Goal: Information Seeking & Learning: Learn about a topic

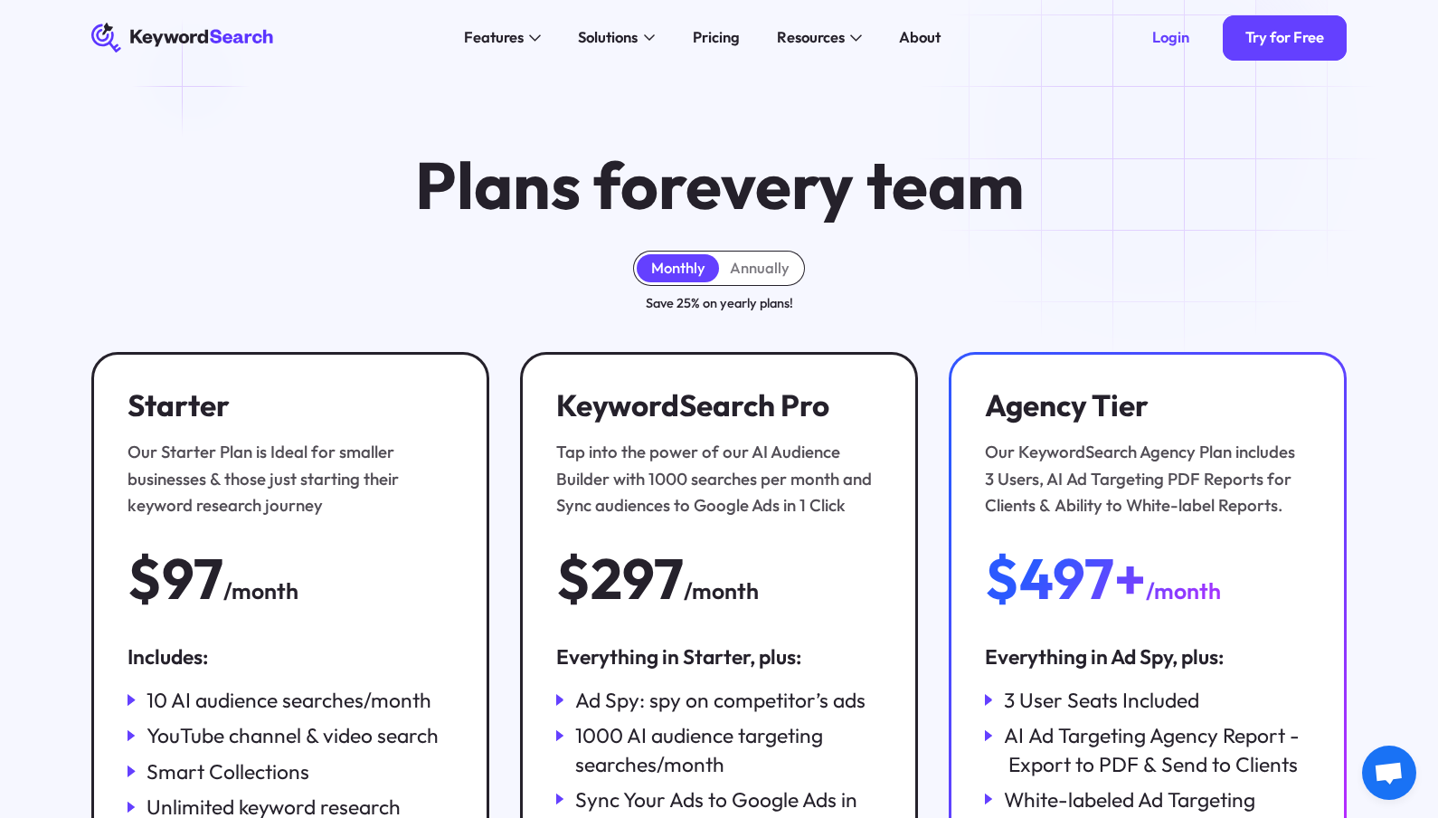
click at [219, 33] on icon "KeywordSearch" at bounding box center [183, 38] width 184 height 30
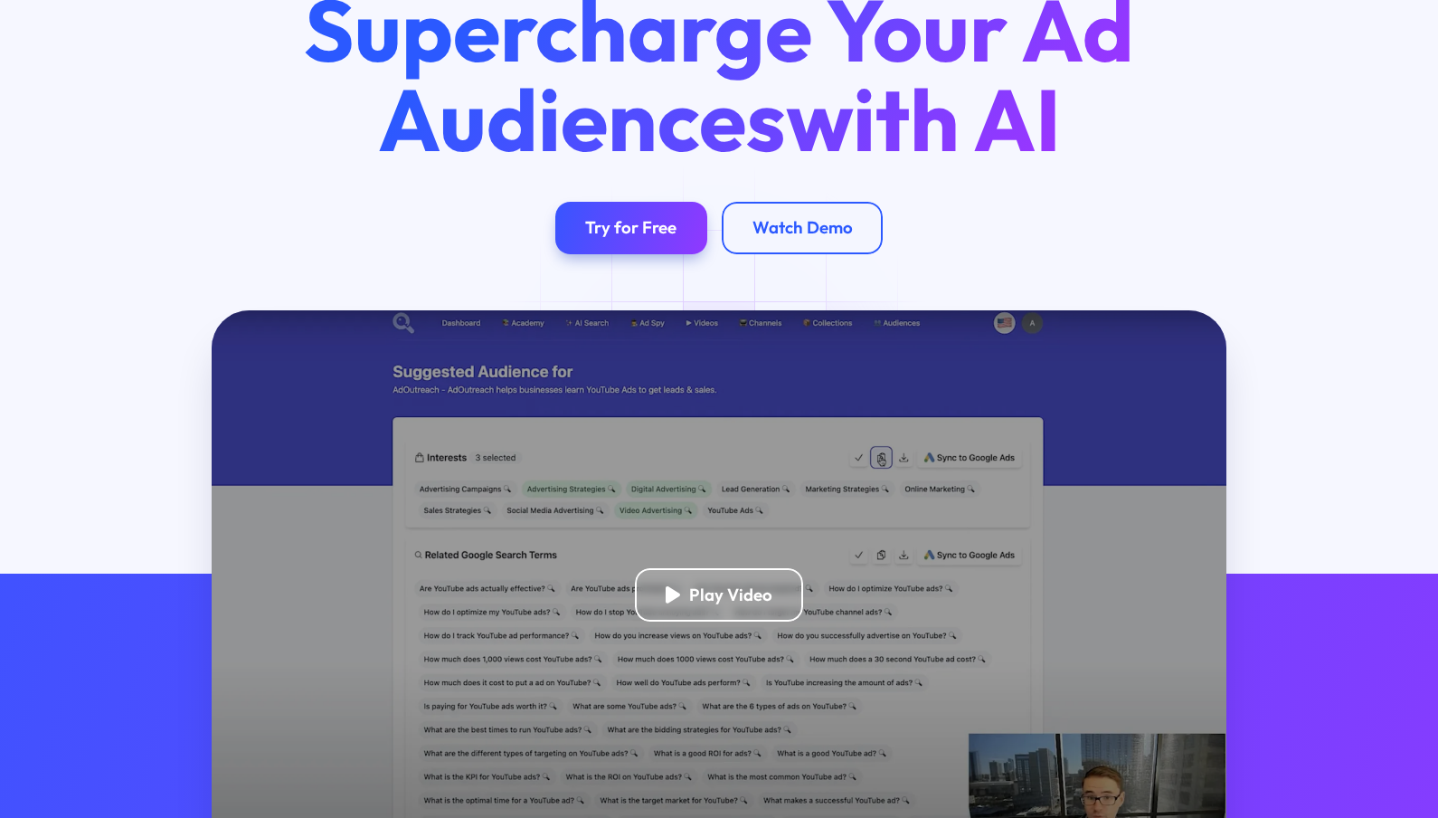
scroll to position [166, 0]
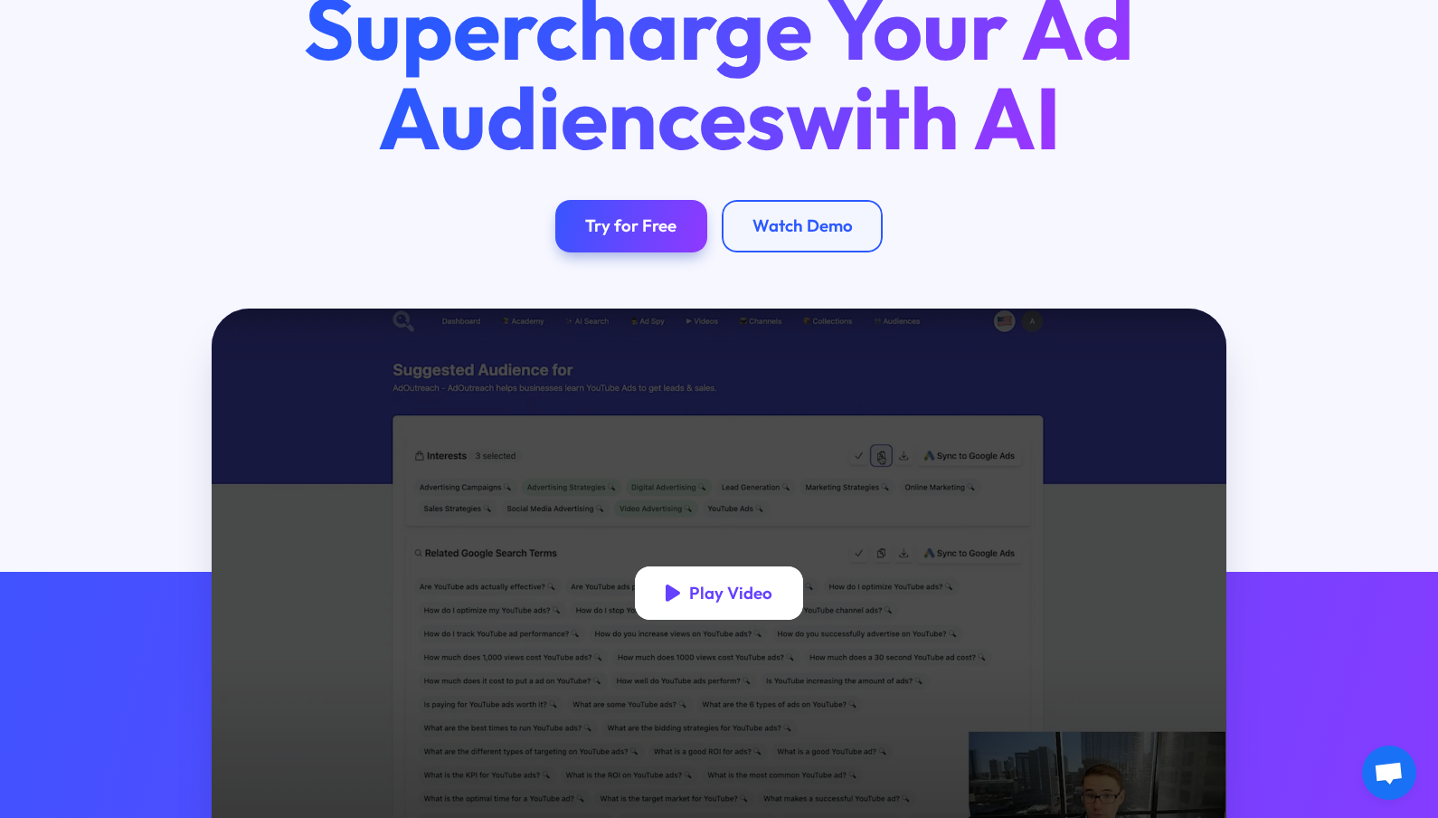
click at [681, 591] on div "Play Video" at bounding box center [718, 592] width 167 height 52
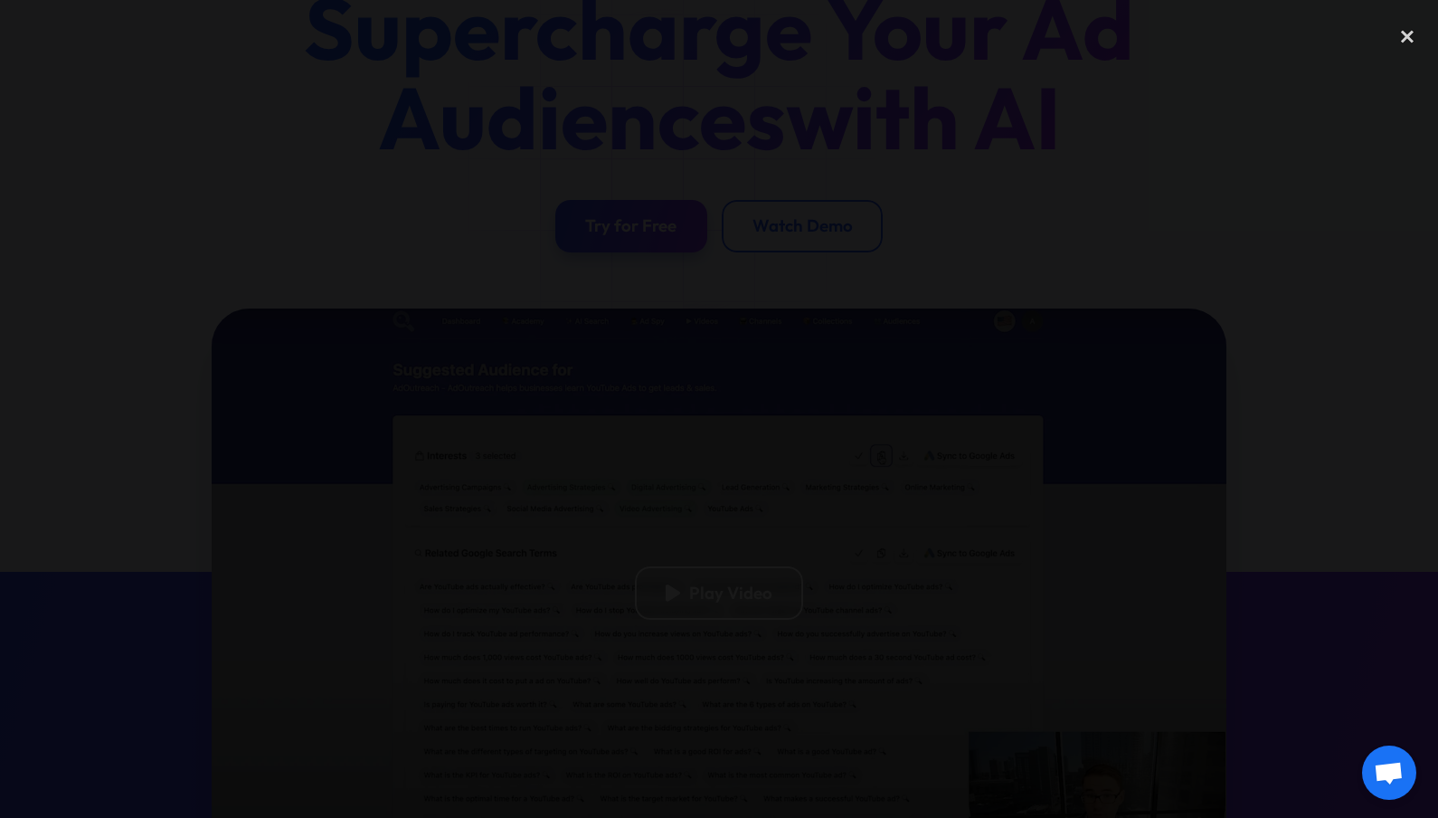
click at [266, 66] on div at bounding box center [719, 408] width 1438 height 785
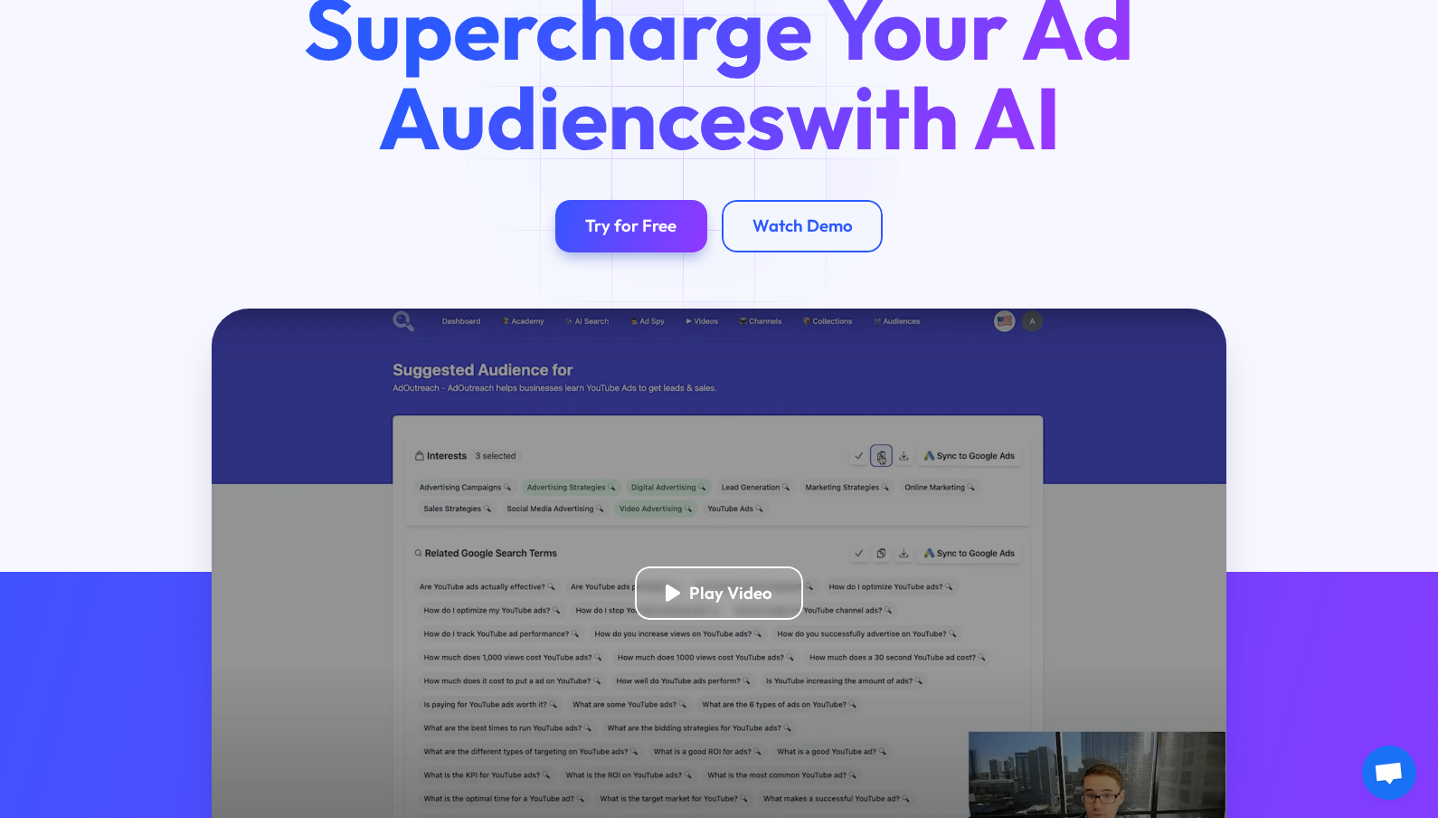
scroll to position [226, 0]
